Goal: Information Seeking & Learning: Learn about a topic

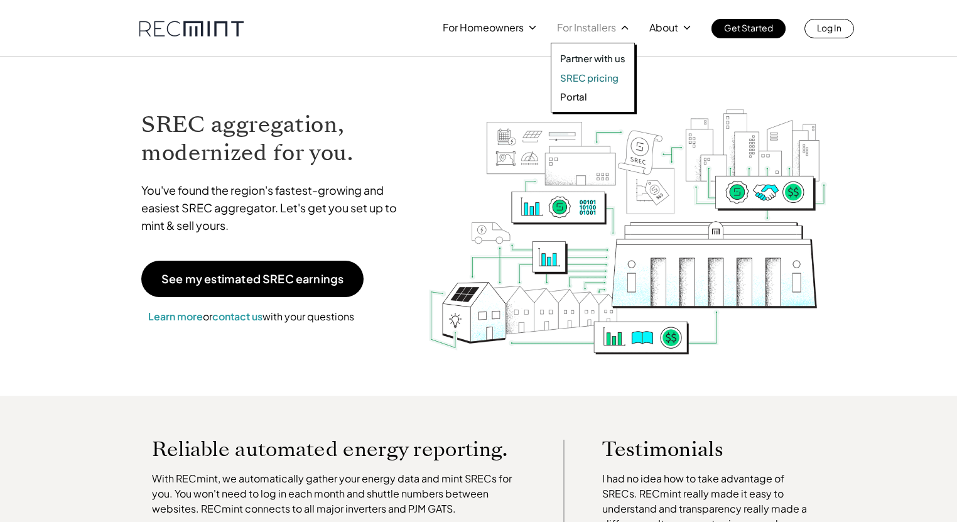
click at [585, 72] on p "SREC pricing" at bounding box center [589, 78] width 58 height 13
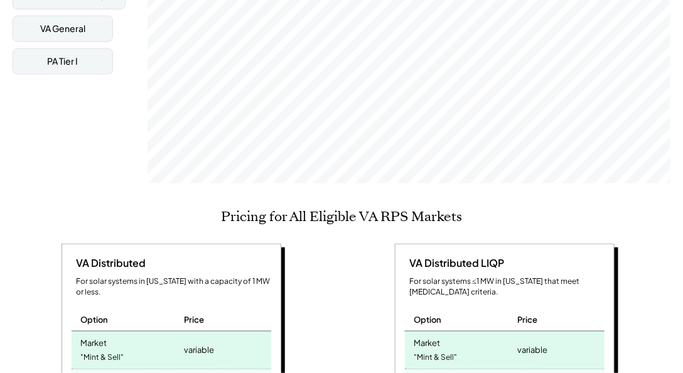
scroll to position [645, 0]
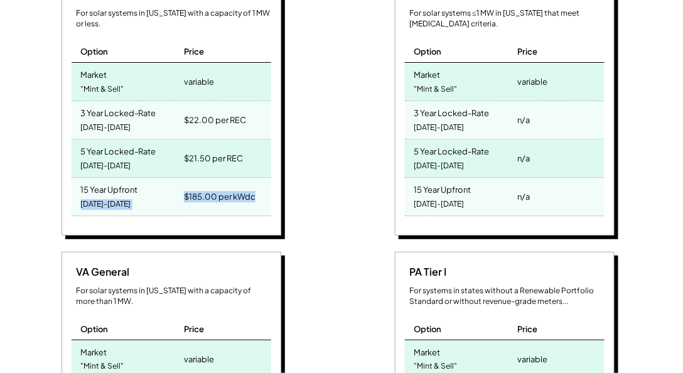
drag, startPoint x: 264, startPoint y: 174, endPoint x: 173, endPoint y: 173, distance: 91.0
click at [173, 178] on div "15 Year Upfront 2025-2039 $185.00 per kWdc" at bounding box center [172, 197] width 200 height 38
click at [173, 178] on div "15 Year Upfront 2025-2039" at bounding box center [127, 197] width 110 height 38
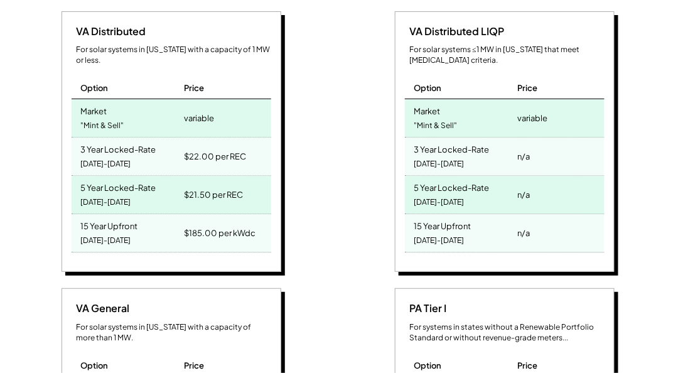
scroll to position [574, 0]
